Goal: Task Accomplishment & Management: Complete application form

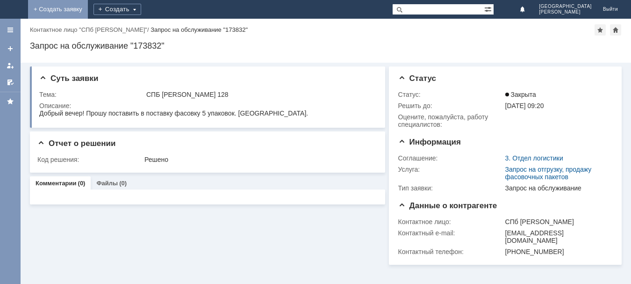
click at [88, 11] on link "+ Создать заявку" at bounding box center [58, 9] width 60 height 19
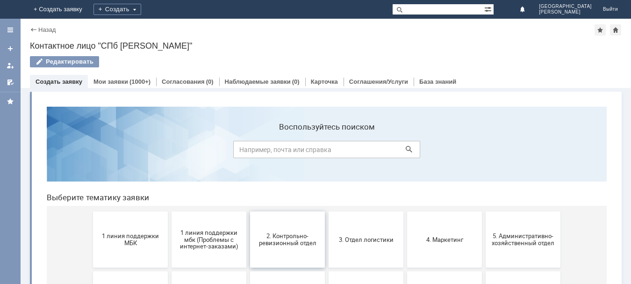
click at [286, 223] on button "2. Контрольно-ревизионный отдел" at bounding box center [287, 239] width 75 height 56
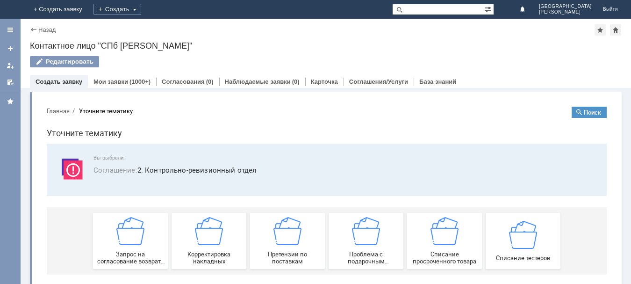
click at [286, 223] on img at bounding box center [287, 231] width 28 height 28
click at [160, 235] on div "Запрос на согласование возврата (д/с или товара)" at bounding box center [130, 241] width 69 height 48
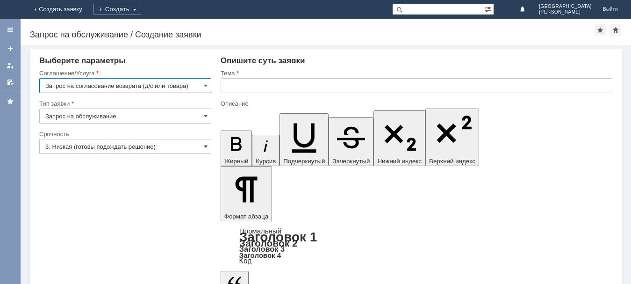
click at [206, 145] on span at bounding box center [206, 146] width 4 height 7
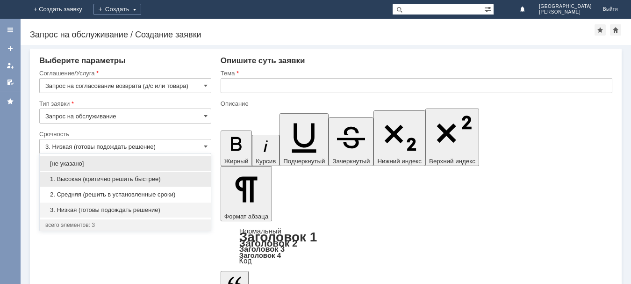
click at [92, 178] on span "1. Высокая (критично решить быстрее)" at bounding box center [125, 178] width 160 height 7
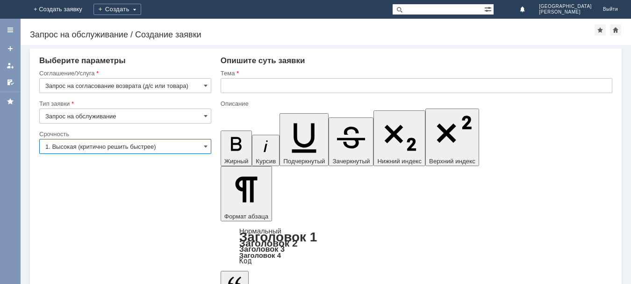
type input "1. Высокая (критично решить быстрее)"
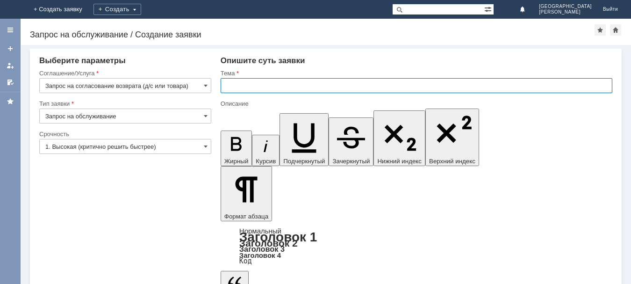
click at [290, 86] on input "text" at bounding box center [417, 85] width 392 height 15
type input "Спб Невский 128"
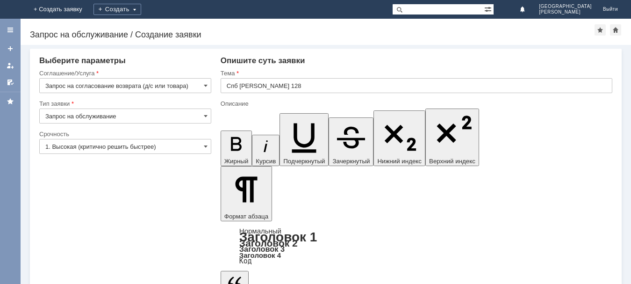
scroll to position [381, 6]
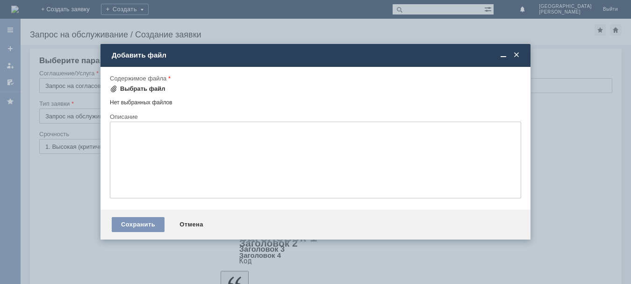
click at [147, 89] on div "Выбрать файл" at bounding box center [142, 88] width 45 height 7
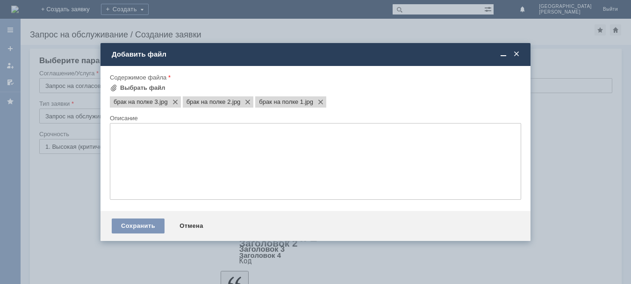
scroll to position [0, 0]
click at [135, 224] on div "Сохранить" at bounding box center [138, 225] width 53 height 15
